Goal: Information Seeking & Learning: Compare options

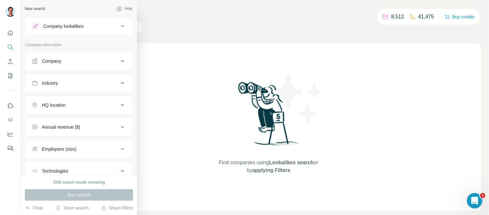
click at [94, 30] on button "Company lookalikes" at bounding box center [79, 25] width 108 height 15
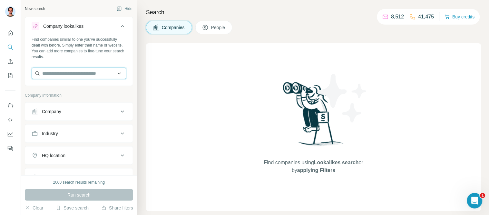
click at [85, 75] on input "text" at bounding box center [79, 73] width 95 height 12
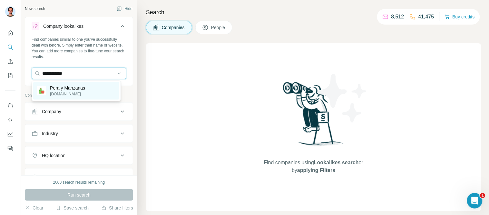
type input "**********"
click at [77, 87] on p "Pera y Manzanas" at bounding box center [67, 88] width 35 height 6
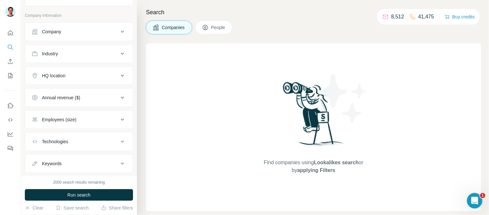
scroll to position [107, 0]
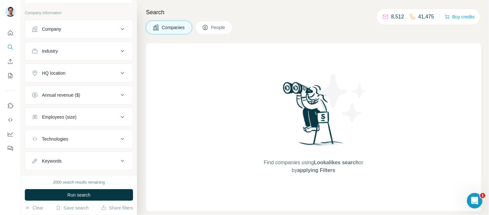
click at [80, 70] on div "HQ location" at bounding box center [75, 73] width 87 height 6
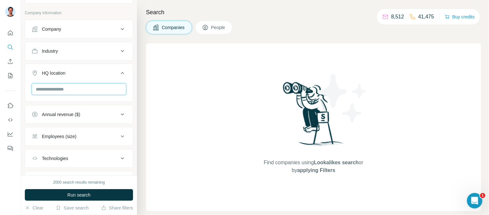
click at [65, 86] on input "text" at bounding box center [79, 89] width 95 height 12
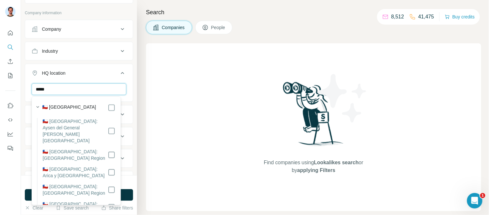
type input "*****"
click at [37, 108] on icon "button" at bounding box center [38, 107] width 6 height 6
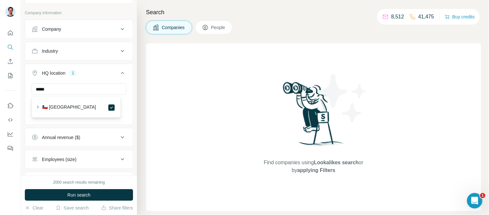
click at [23, 104] on div "New search Hide Company lookalikes 1 Find companies similar to one you've succe…" at bounding box center [79, 87] width 116 height 175
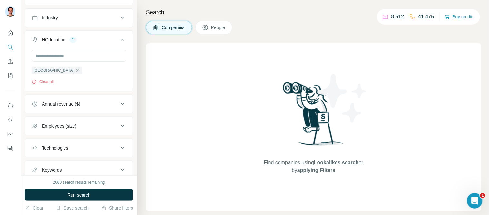
scroll to position [164, 0]
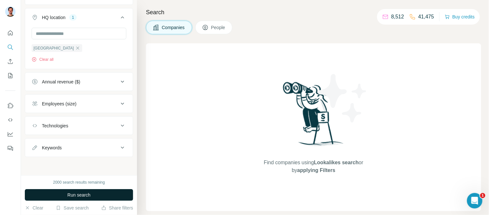
click at [94, 195] on button "Run search" at bounding box center [79, 195] width 108 height 12
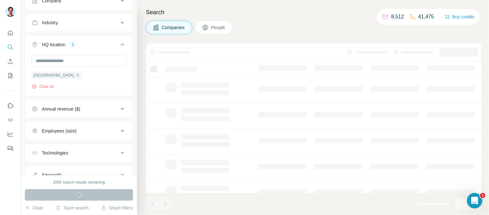
scroll to position [128, 0]
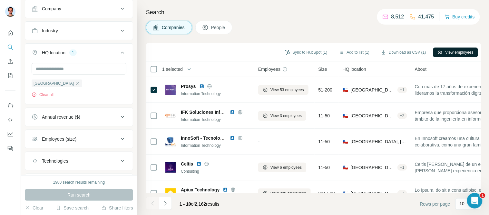
click at [453, 54] on button "View employees" at bounding box center [456, 52] width 45 height 10
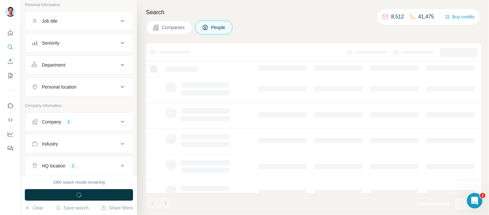
scroll to position [241, 0]
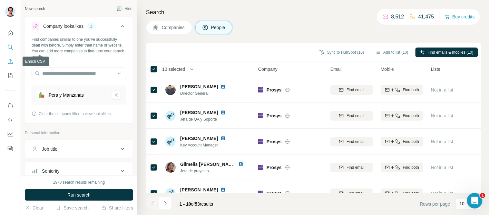
click at [8, 59] on icon "Enrich CSV" at bounding box center [10, 61] width 6 height 6
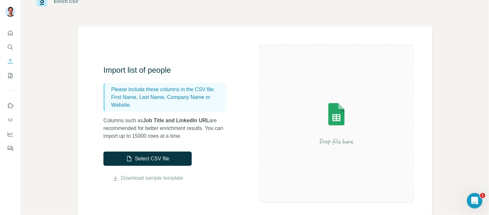
scroll to position [36, 0]
